Goal: Task Accomplishment & Management: Manage account settings

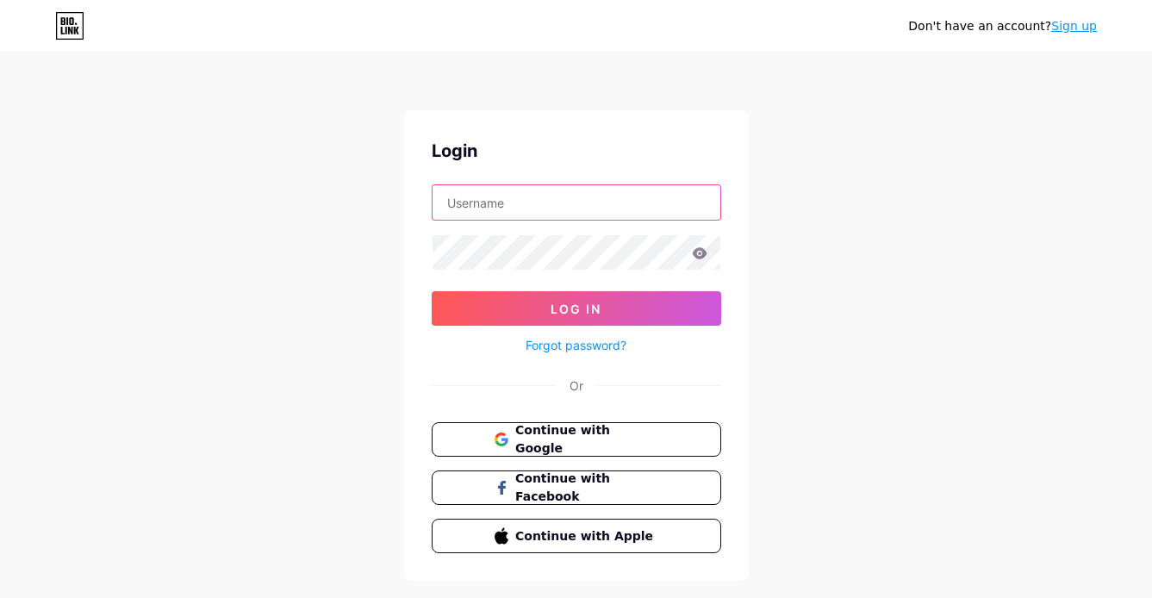
click at [564, 205] on input "text" at bounding box center [577, 202] width 288 height 34
type input "[EMAIL_ADDRESS][PERSON_NAME][DOMAIN_NAME]"
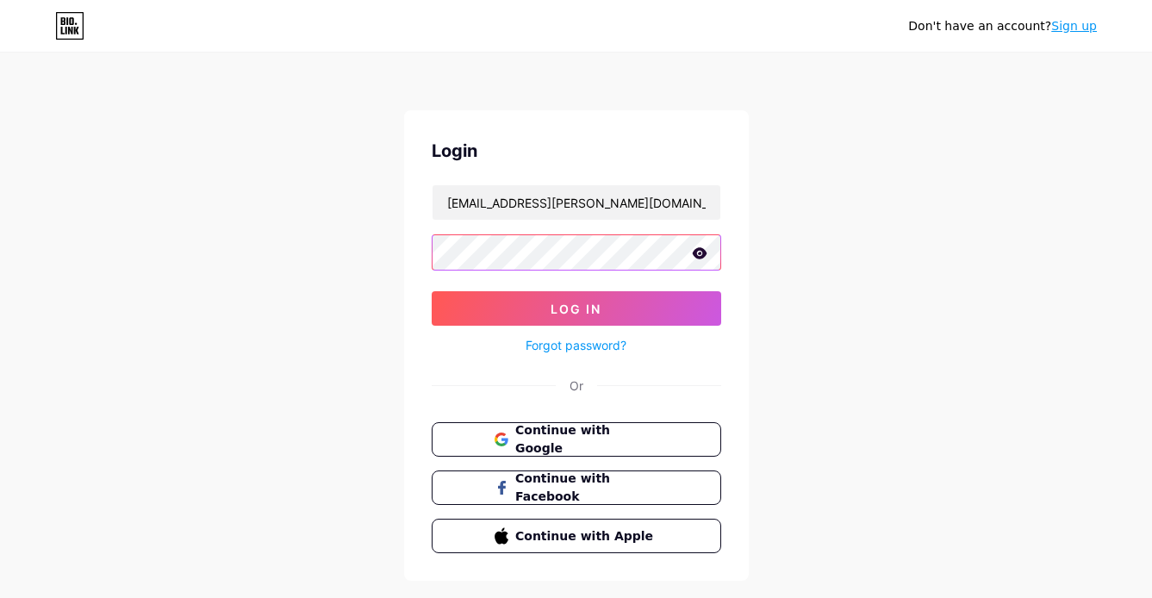
click at [432, 291] on button "Log In" at bounding box center [577, 308] width 290 height 34
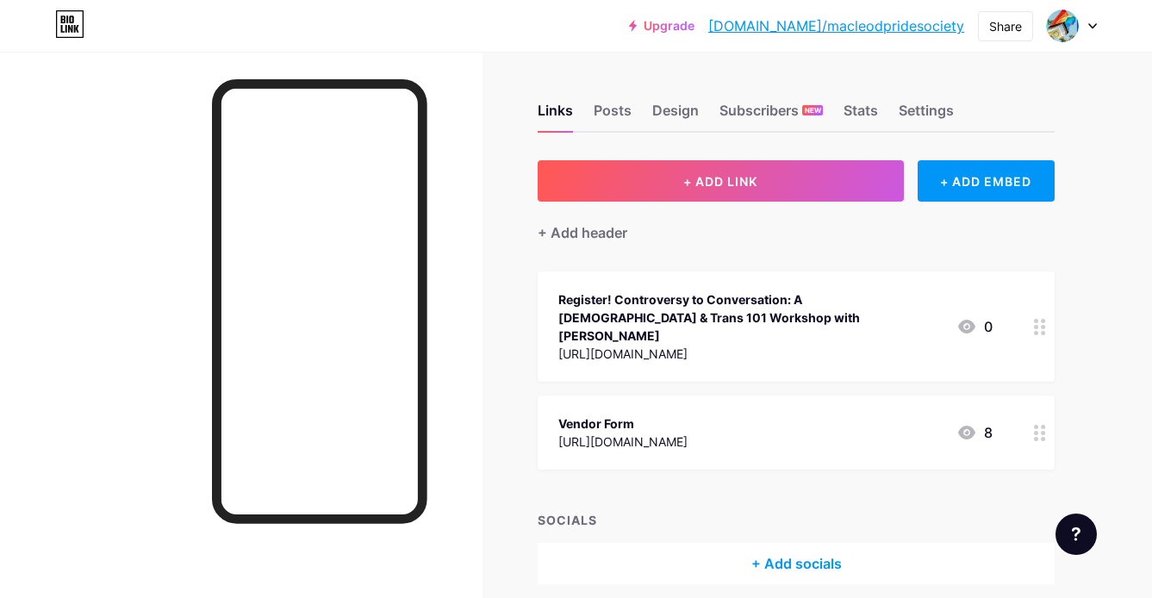
click at [820, 298] on div "Register! Controversy to Conversation: A Queer & Trans 101 Workshop with Brent …" at bounding box center [750, 317] width 384 height 54
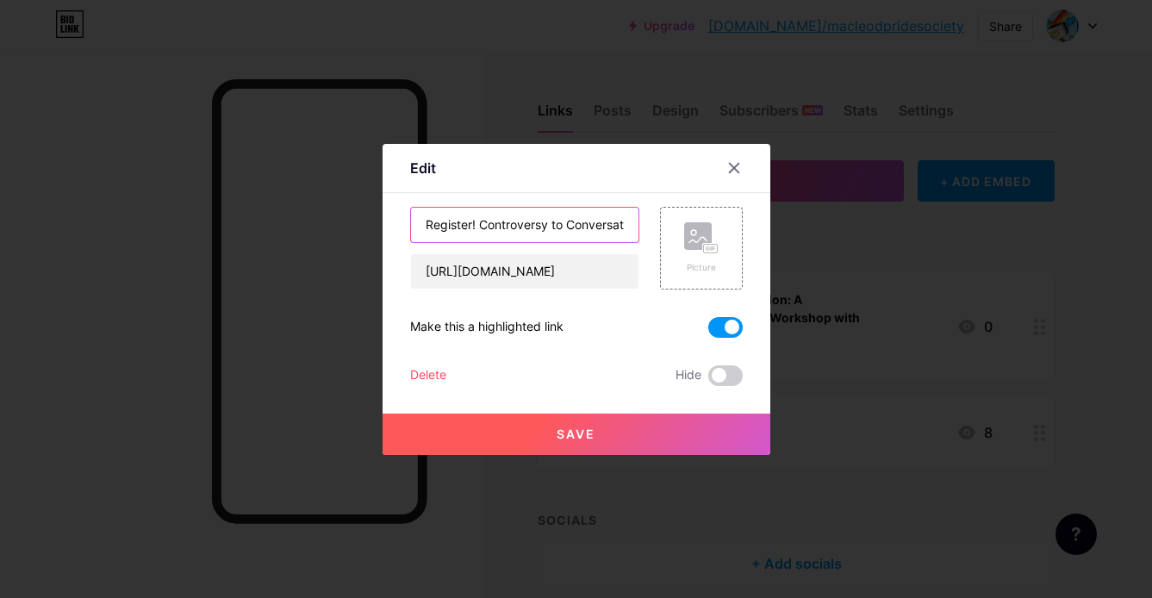
click at [478, 223] on input "Register! Controversy to Conversation: A Queer & Trans 101 Workshop with Brent …" at bounding box center [524, 225] width 227 height 34
type input "Register: Controversy to Conversation: A Queer & Trans 101 Workshop with Brent …"
click at [715, 329] on span at bounding box center [725, 327] width 34 height 21
click at [708, 332] on input "checkbox" at bounding box center [708, 332] width 0 height 0
click at [608, 440] on button "Save" at bounding box center [577, 434] width 388 height 41
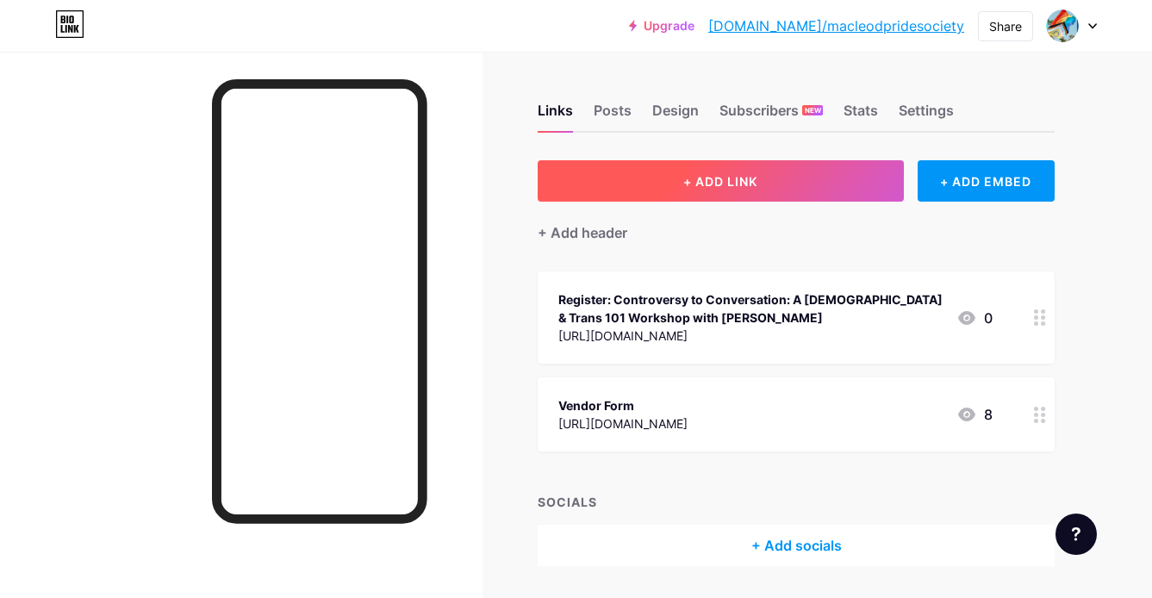
click at [699, 187] on span "+ ADD LINK" at bounding box center [720, 181] width 74 height 15
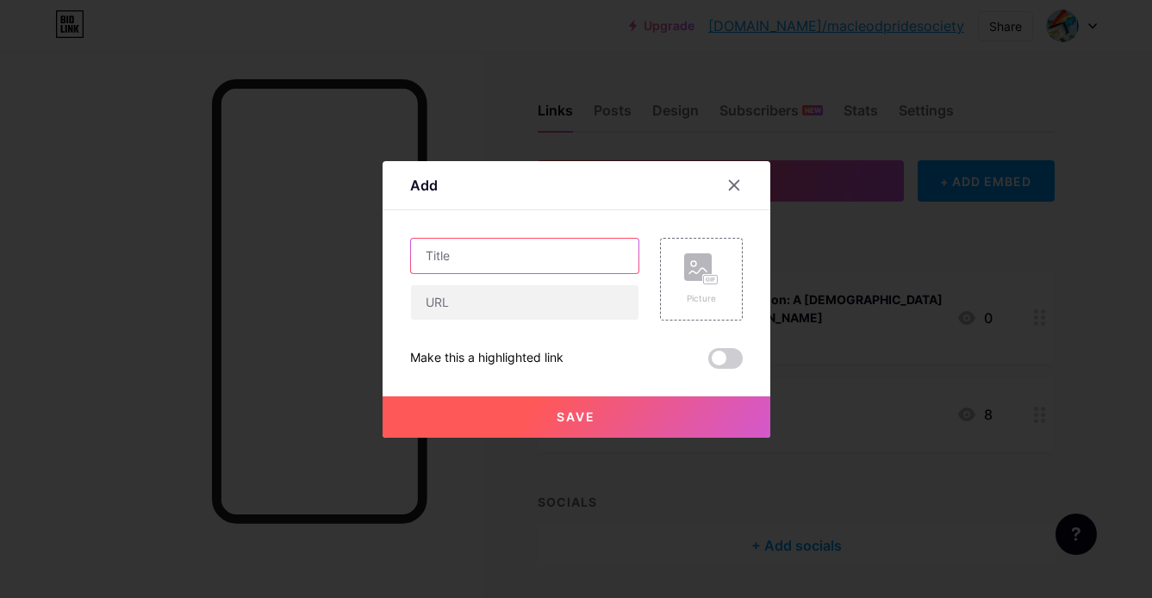
click at [581, 252] on input "text" at bounding box center [524, 256] width 227 height 34
type input "50/50 Raffle"
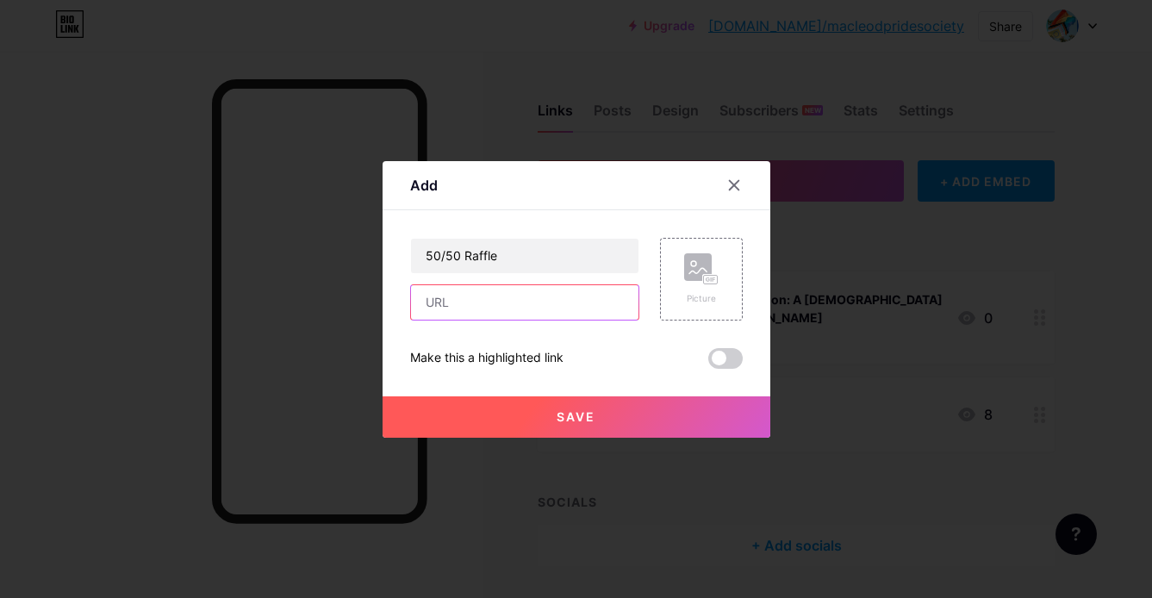
click at [547, 309] on input "text" at bounding box center [524, 302] width 227 height 34
paste input "https://www.rafflebox.ca/raffle/fm-pride2025"
type input "https://www.rafflebox.ca/raffle/fm-pride2025"
click at [557, 412] on span "Save" at bounding box center [576, 416] width 39 height 15
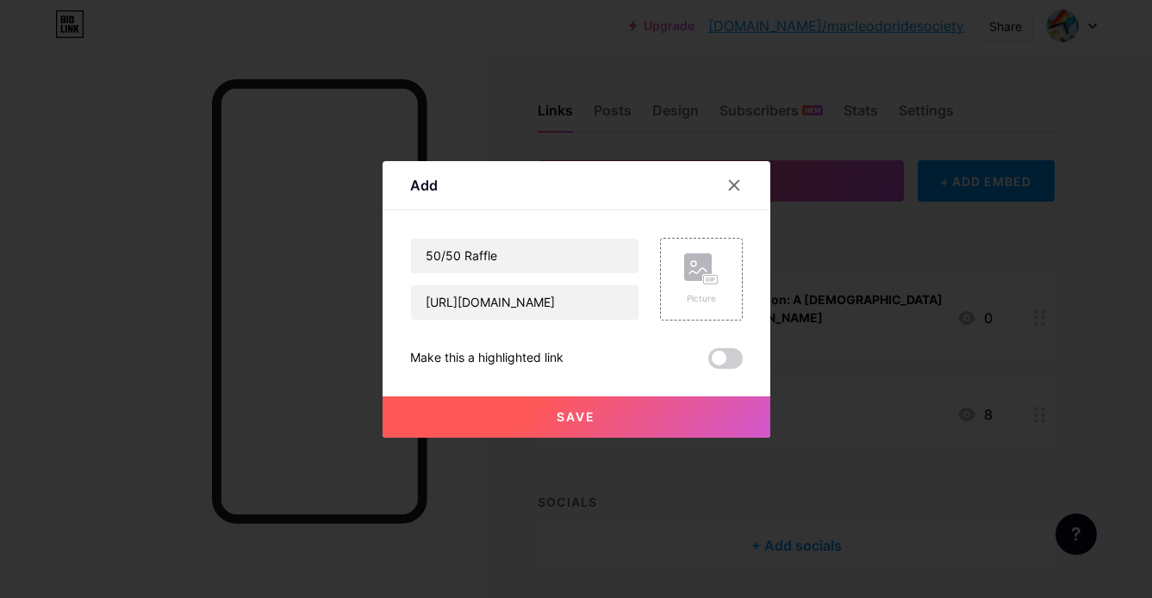
scroll to position [0, 0]
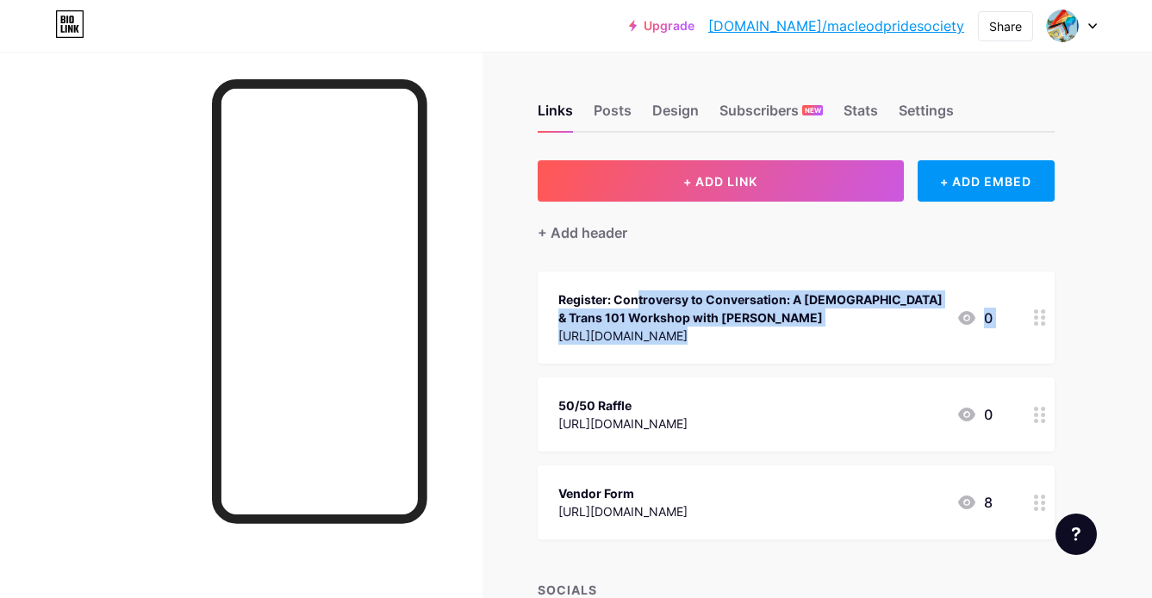
drag, startPoint x: 628, startPoint y: 387, endPoint x: 625, endPoint y: 259, distance: 127.6
click at [623, 259] on div "+ ADD LINK + ADD EMBED + Add header Register: Controversy to Conversation: A Qu…" at bounding box center [796, 407] width 517 height 494
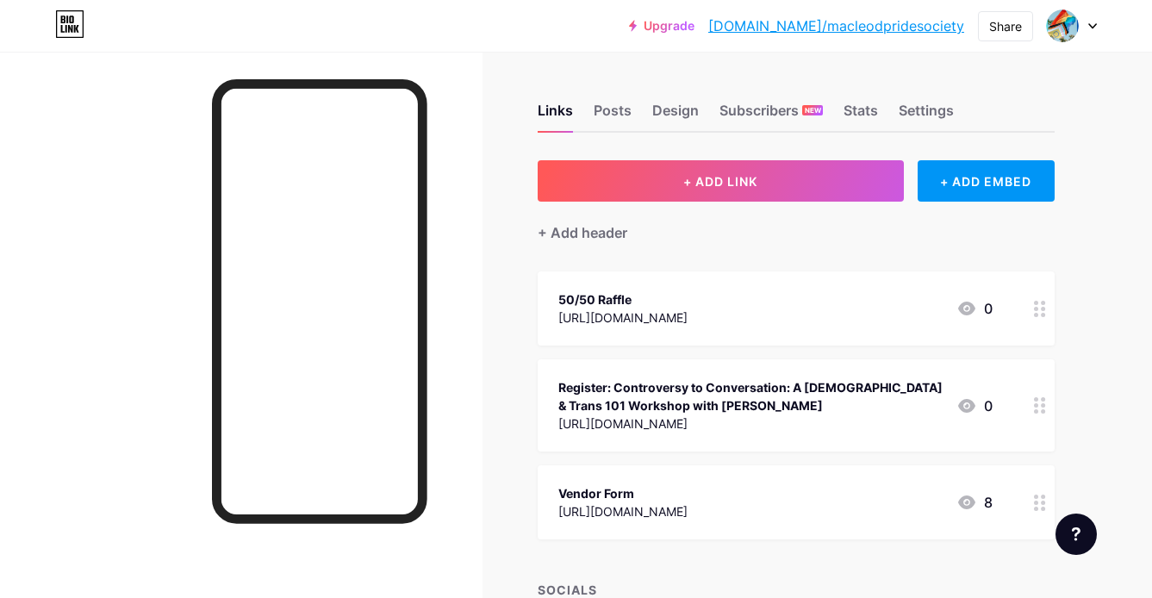
click at [881, 299] on div "50/50 Raffle https://www.rafflebox.ca/raffle/fm-pride2025 0" at bounding box center [775, 309] width 434 height 40
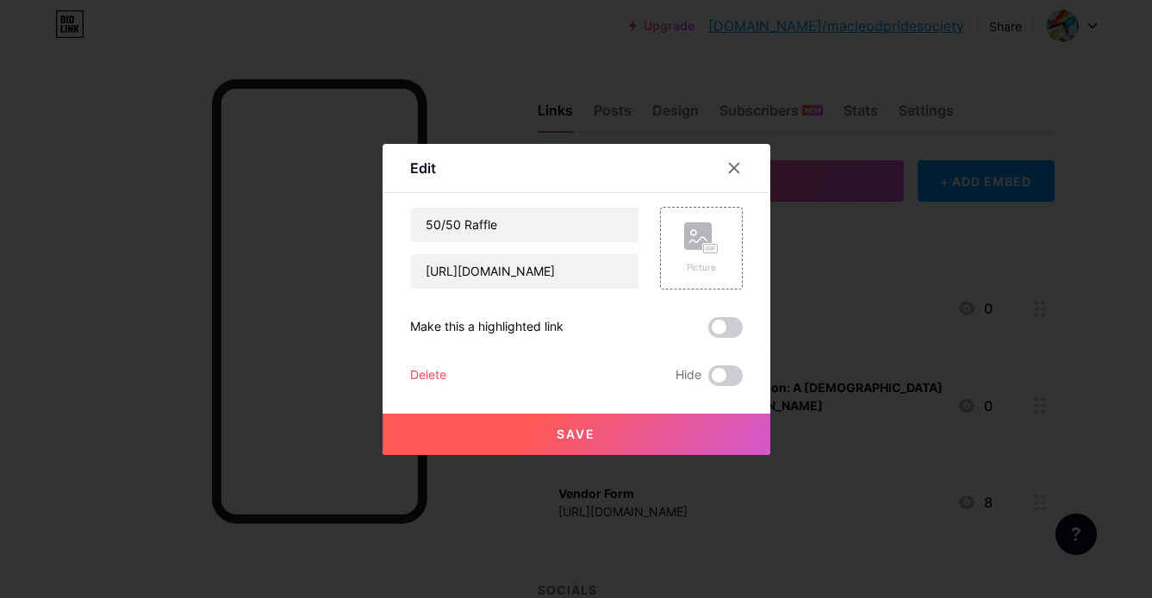
click at [746, 326] on div "Edit Content YouTube Play YouTube video without leaving your page. ADD Vimeo Pl…" at bounding box center [577, 299] width 388 height 311
click at [726, 326] on span at bounding box center [725, 327] width 34 height 21
click at [708, 332] on input "checkbox" at bounding box center [708, 332] width 0 height 0
click at [701, 406] on div "Save" at bounding box center [577, 420] width 388 height 69
click at [701, 437] on button "Save" at bounding box center [577, 434] width 388 height 41
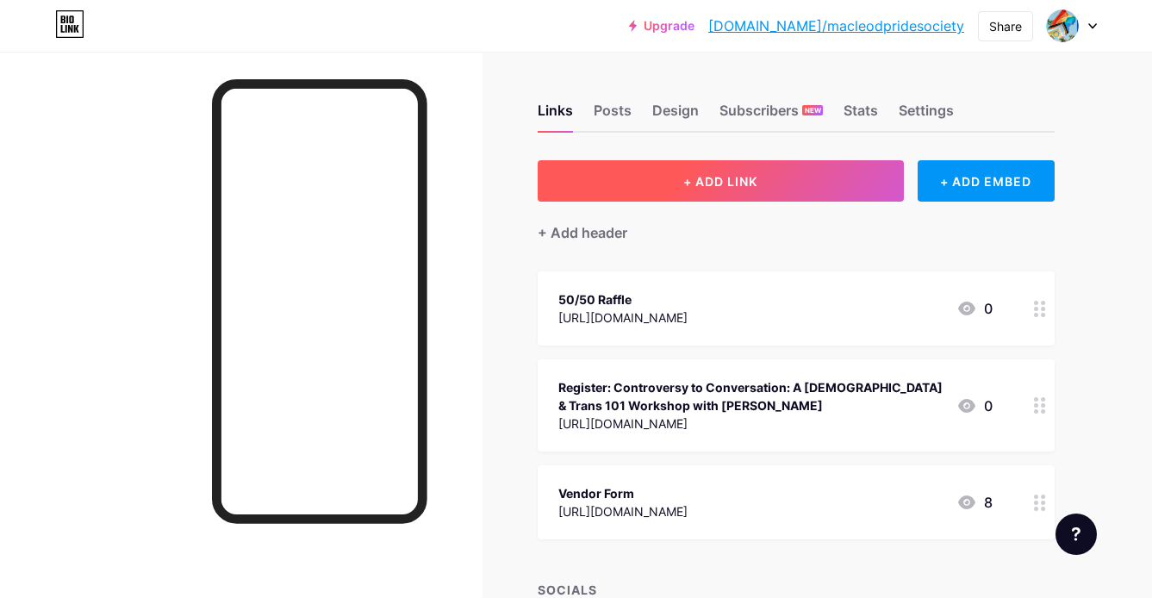
click at [714, 171] on button "+ ADD LINK" at bounding box center [721, 180] width 366 height 41
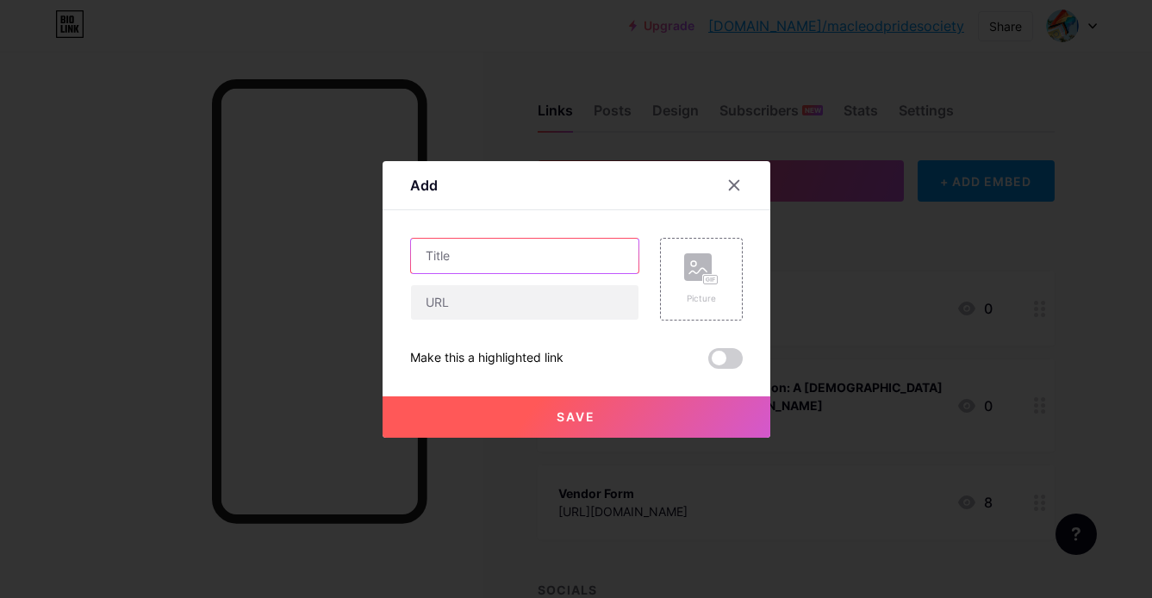
click at [559, 264] on input "text" at bounding box center [524, 256] width 227 height 34
type input "Drag Out The Love"
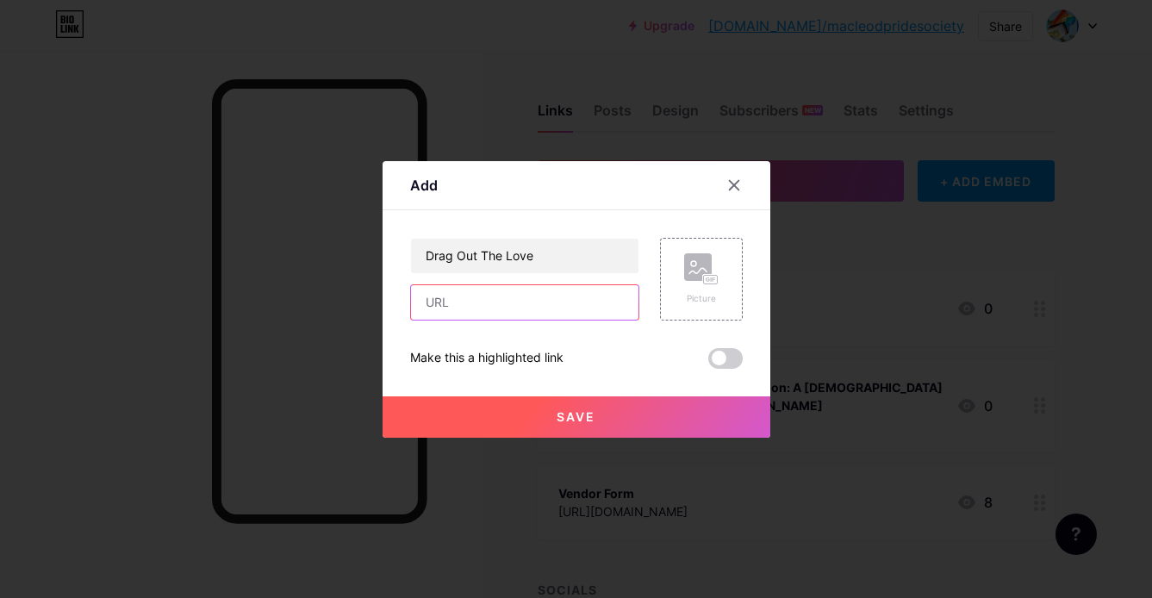
click at [513, 302] on input "text" at bounding box center [524, 302] width 227 height 34
paste input "https://www.macleodempress.com/events/2025/8/23/drag-out-the-love-prom-for-all-…"
type input "https://www.macleodempress.com/events/2025/8/23/drag-out-the-love-prom-for-all-…"
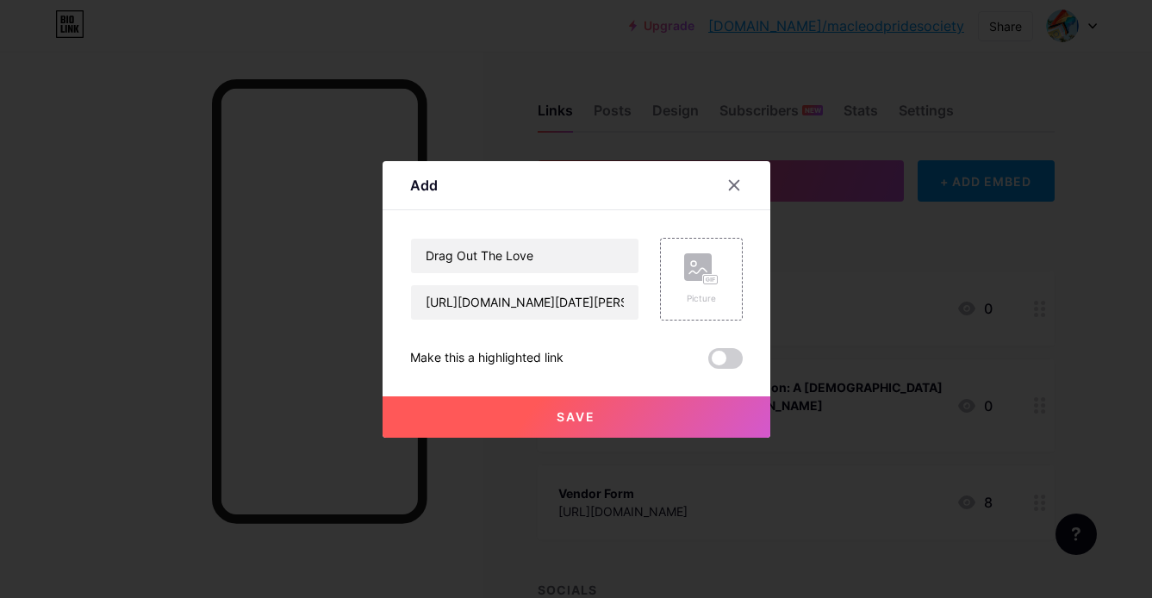
click at [720, 352] on span at bounding box center [725, 358] width 34 height 21
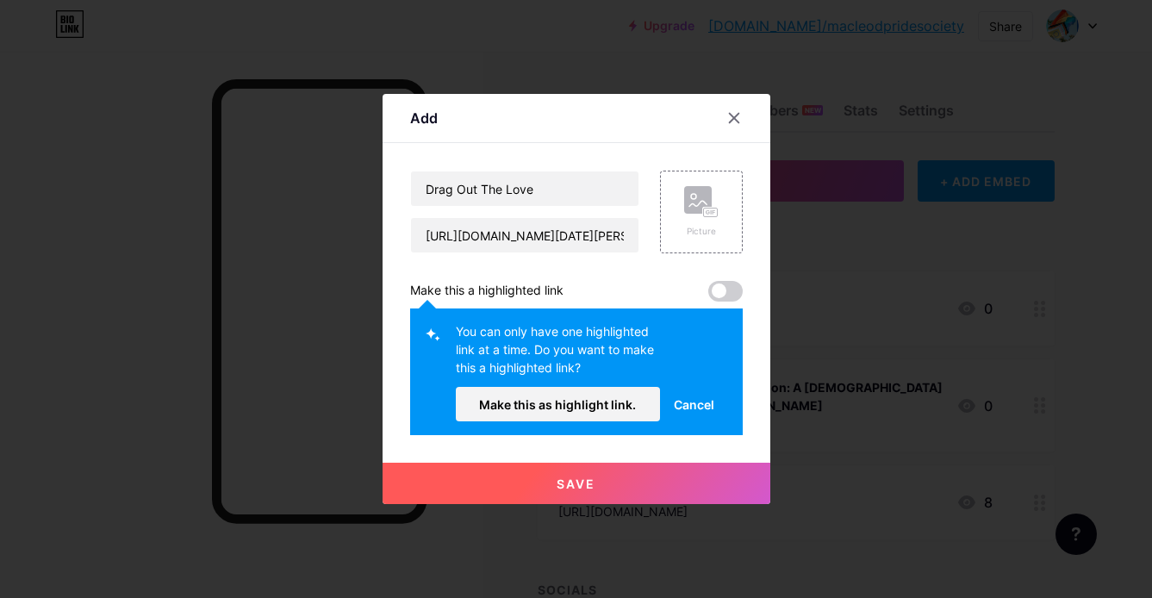
click at [608, 474] on button "Save" at bounding box center [577, 483] width 388 height 41
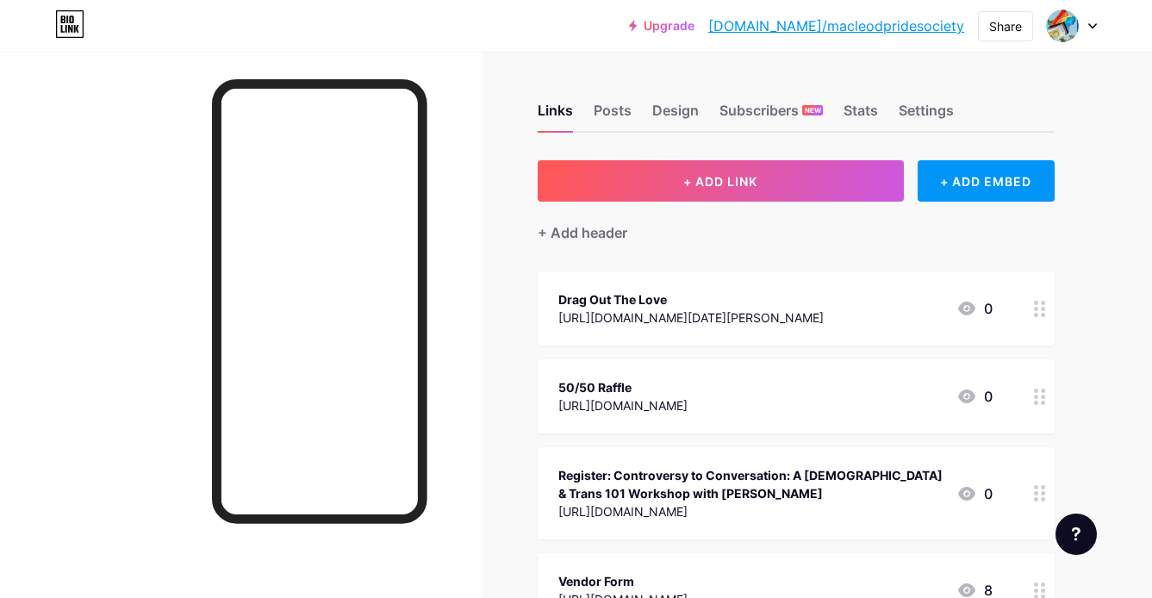
click at [664, 287] on div "Drag Out The Love https://www.macleodempress.com/events/2025/8/23/drag-out-the-…" at bounding box center [796, 308] width 517 height 74
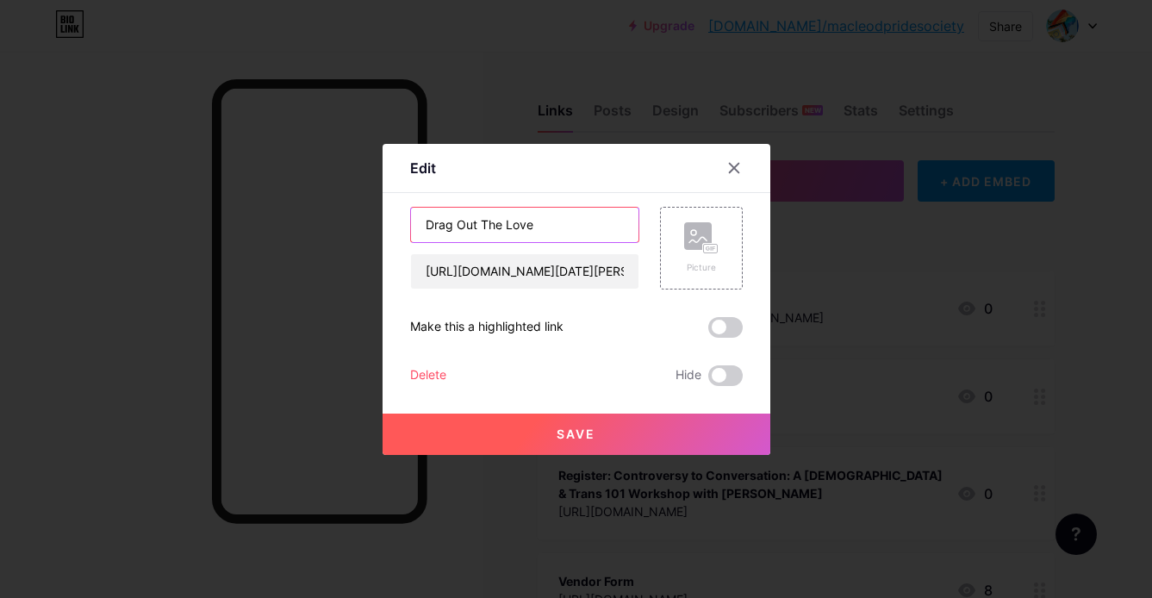
click at [559, 221] on input "Drag Out The Love" at bounding box center [524, 225] width 227 height 34
type input "Drag Out The Love Ticket Sales"
click at [519, 436] on button "Save" at bounding box center [577, 434] width 388 height 41
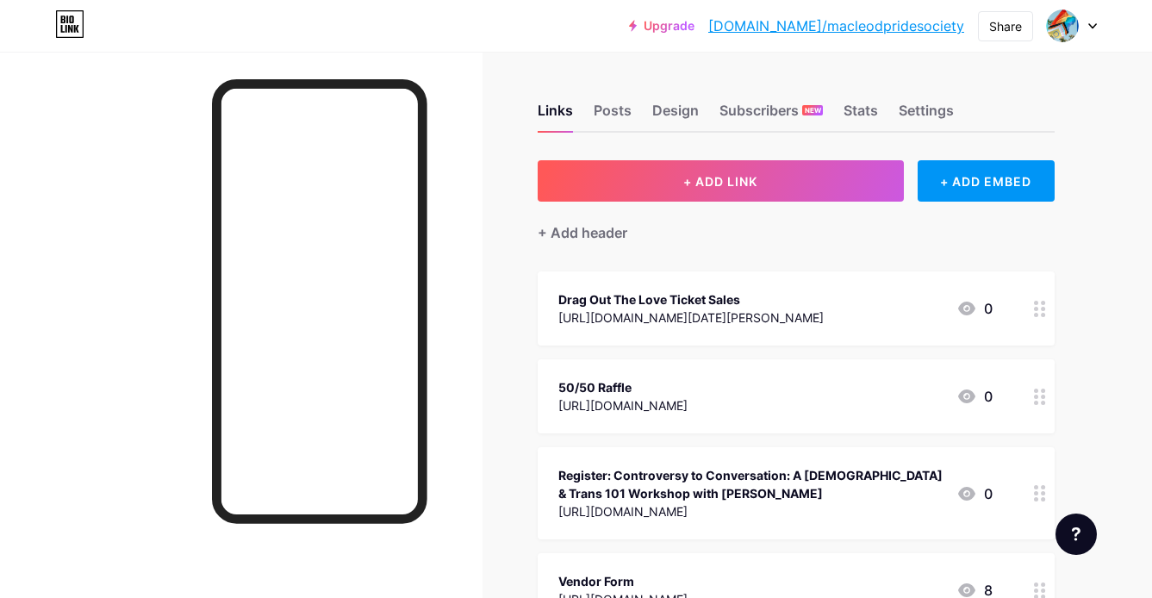
click at [786, 281] on div "Drag Out The Love Ticket Sales https://www.macleodempress.com/events/2025/8/23/…" at bounding box center [796, 308] width 517 height 74
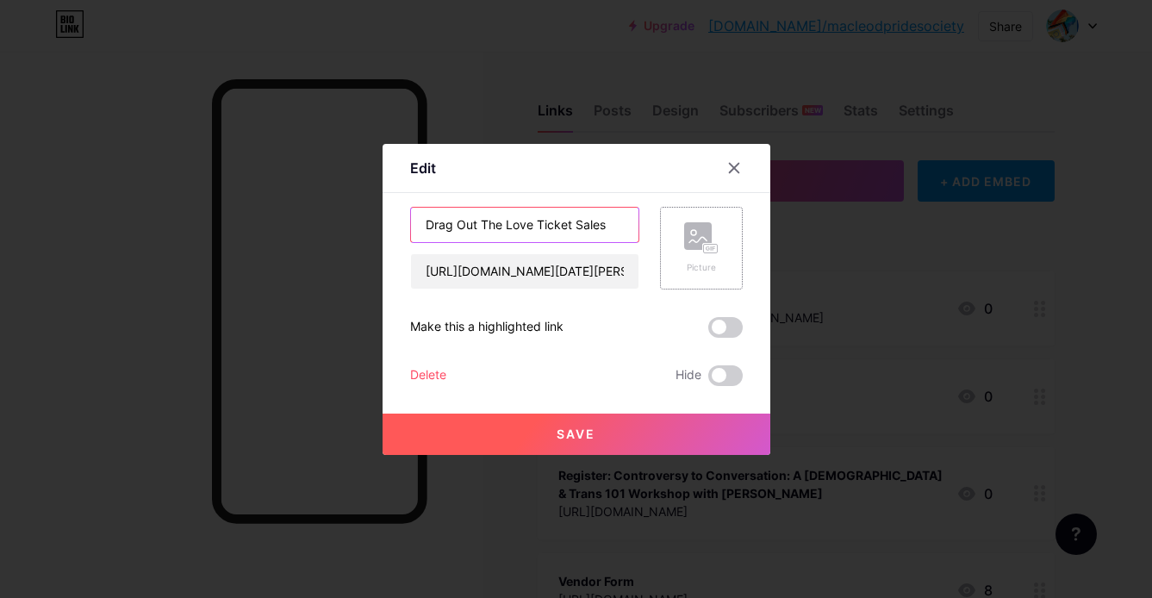
drag, startPoint x: 570, startPoint y: 218, endPoint x: 676, endPoint y: 221, distance: 106.9
click at [676, 221] on div "Drag Out The Love Ticket Sales https://www.macleodempress.com/events/2025/8/23/…" at bounding box center [576, 248] width 333 height 83
type input "Drag Out The Love Tickets"
click at [527, 431] on button "Save" at bounding box center [577, 434] width 388 height 41
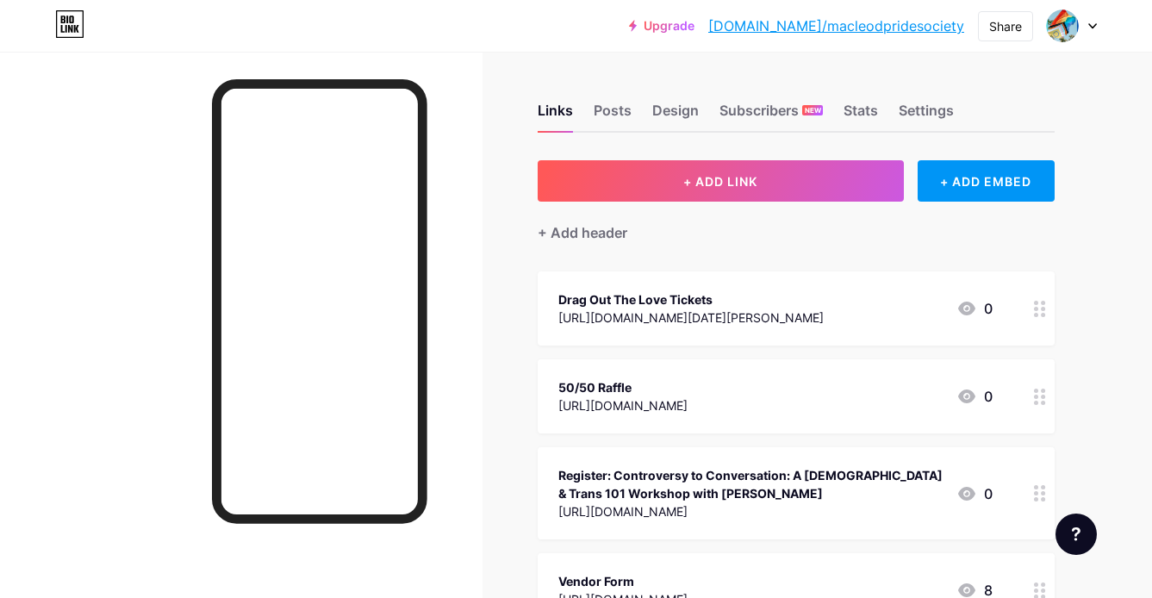
click at [527, 432] on div "Links Posts Design Subscribers NEW Stats Settings + ADD LINK + ADD EMBED + Add …" at bounding box center [563, 440] width 1127 height 776
drag, startPoint x: 701, startPoint y: 378, endPoint x: 697, endPoint y: 273, distance: 105.2
click at [697, 273] on span "Drag Out The Love Tickets https://www.macleodempress.com/events/2025/8/23/drag-…" at bounding box center [796, 449] width 517 height 356
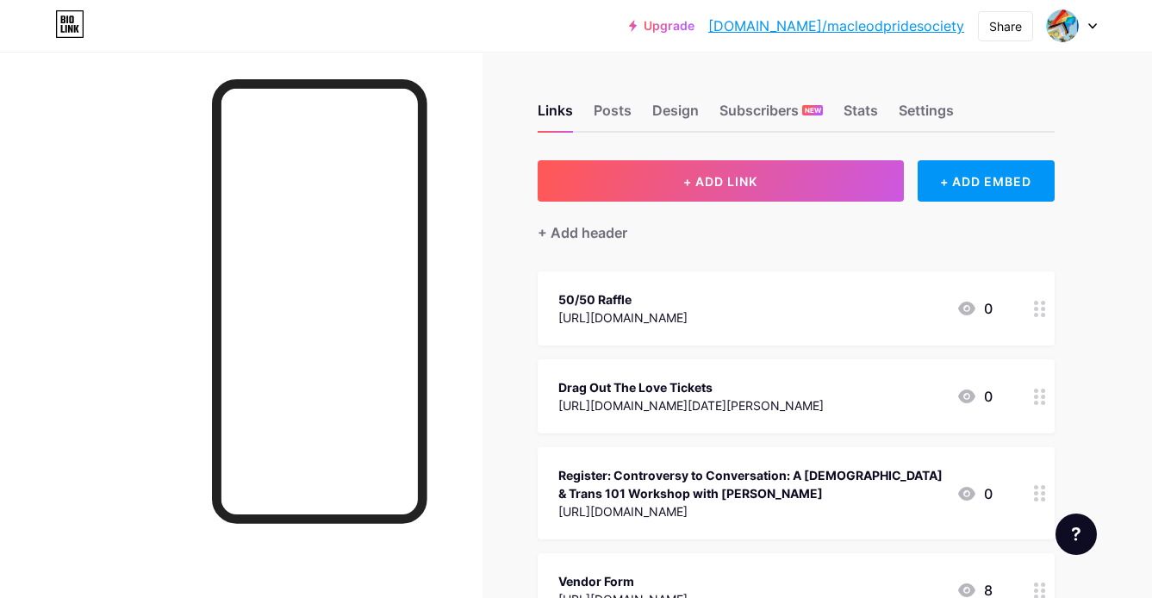
drag, startPoint x: 1038, startPoint y: 390, endPoint x: 686, endPoint y: 0, distance: 525.3
